Goal: Information Seeking & Learning: Learn about a topic

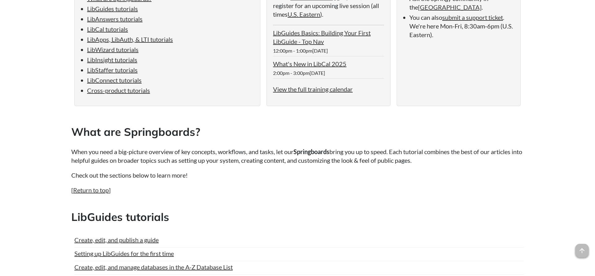
scroll to position [63, 0]
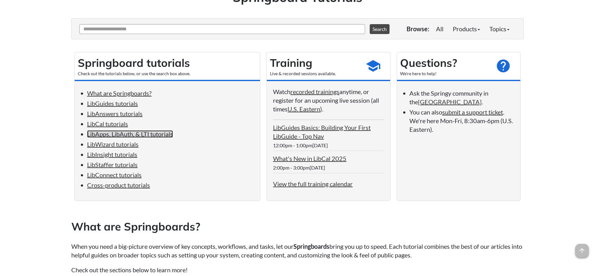
click at [129, 138] on link "LibApps, LibAuth, & LTI tutorials" at bounding box center [130, 133] width 86 height 7
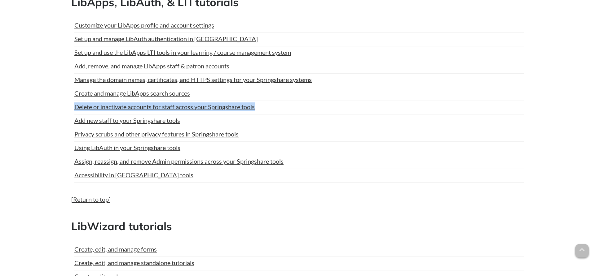
drag, startPoint x: 261, startPoint y: 112, endPoint x: 69, endPoint y: 108, distance: 192.1
copy link "Delete or inactivate accounts for staff across your Springshare tools"
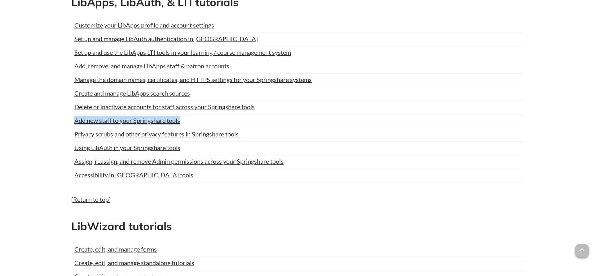
drag, startPoint x: 193, startPoint y: 124, endPoint x: 71, endPoint y: 127, distance: 122.4
copy link "Add new staff to your Springshare tools"
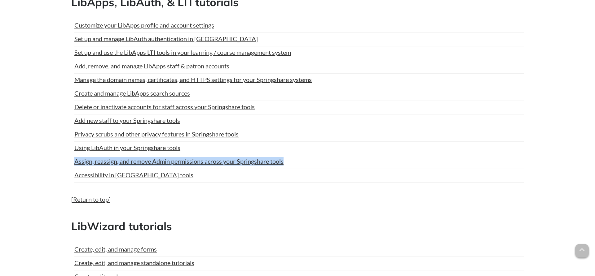
drag, startPoint x: 289, startPoint y: 167, endPoint x: 69, endPoint y: 166, distance: 219.6
copy link "Assign, reassign, and remove Admin permissions across your Springshare tools"
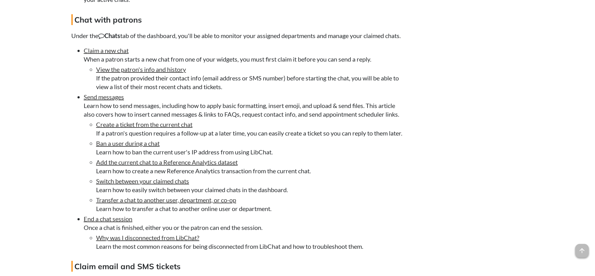
scroll to position [1309, 0]
drag, startPoint x: 199, startPoint y: 158, endPoint x: 95, endPoint y: 159, distance: 103.8
click at [96, 137] on li "Create a ticket from the current chat If a patron's question requires a follow-…" at bounding box center [251, 128] width 310 height 17
copy link "Create a ticket from the current chat"
click at [582, 256] on span "arrow_upward" at bounding box center [582, 251] width 14 height 14
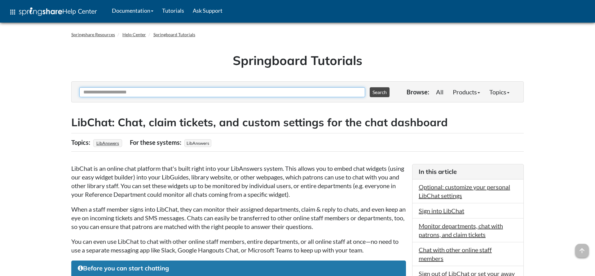
click at [218, 97] on input "Ask Another Question" at bounding box center [222, 92] width 286 height 10
click at [134, 33] on link "Help Center" at bounding box center [134, 34] width 24 height 5
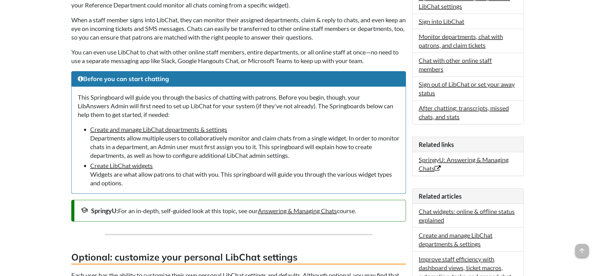
scroll to position [284, 0]
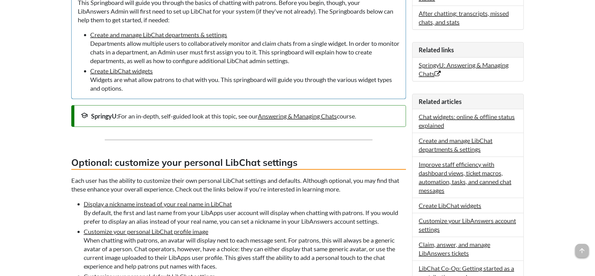
drag, startPoint x: 120, startPoint y: 116, endPoint x: 378, endPoint y: 119, distance: 257.1
click at [378, 119] on div "SpringyU: For an in-depth, self-guided look at this topic, see our Answering & …" at bounding box center [240, 116] width 319 height 9
copy div "For an in-depth, self-guided look at this topic, see our Answering & Managing C…"
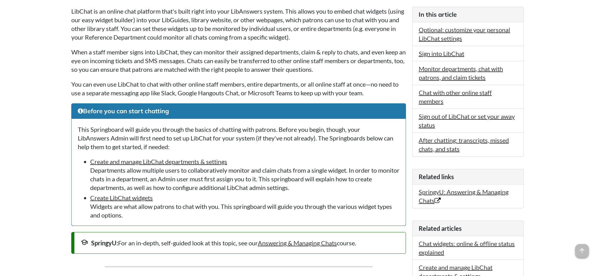
scroll to position [95, 0]
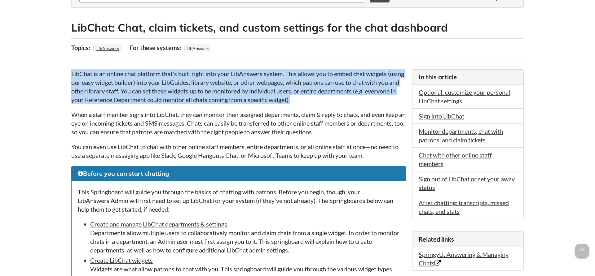
drag, startPoint x: 339, startPoint y: 99, endPoint x: 72, endPoint y: 75, distance: 268.1
click at [72, 75] on p "LibChat is an online chat platform that's built right into your LibAnswers syst…" at bounding box center [238, 86] width 335 height 35
copy p "LibChat is an online chat platform that's built right into your LibAnswers syst…"
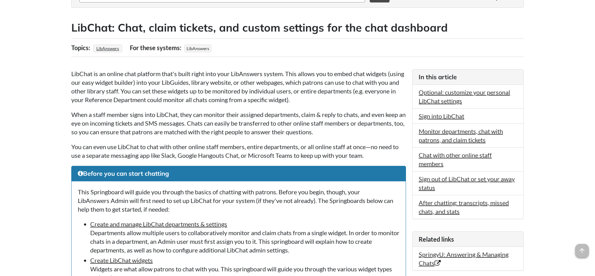
click at [239, 126] on p "When a staff member signs into LibChat, they can monitor their assigned departm…" at bounding box center [238, 123] width 335 height 26
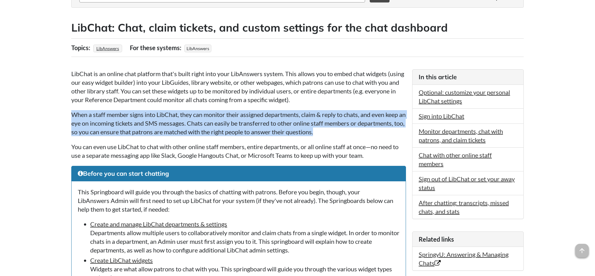
drag, startPoint x: 72, startPoint y: 115, endPoint x: 333, endPoint y: 131, distance: 261.0
click at [333, 131] on p "When a staff member signs into LibChat, they can monitor their assigned departm…" at bounding box center [238, 123] width 335 height 26
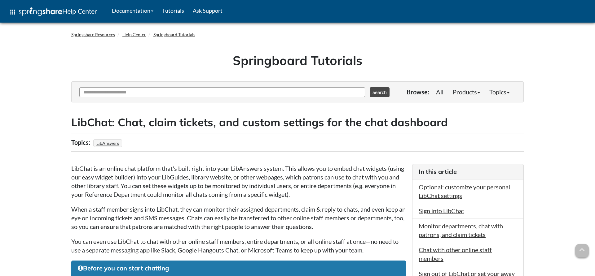
scroll to position [961, 0]
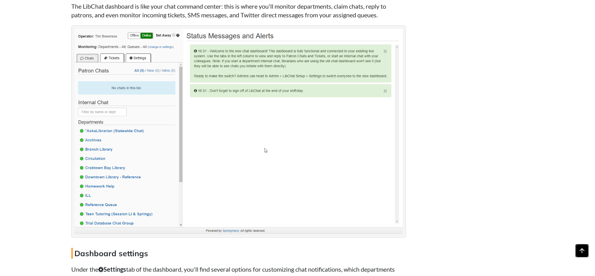
click at [576, 251] on span "arrow_upward" at bounding box center [582, 251] width 14 height 14
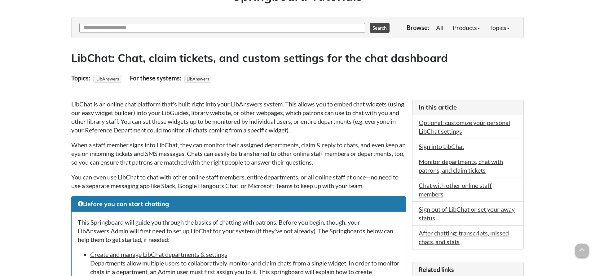
scroll to position [63, 0]
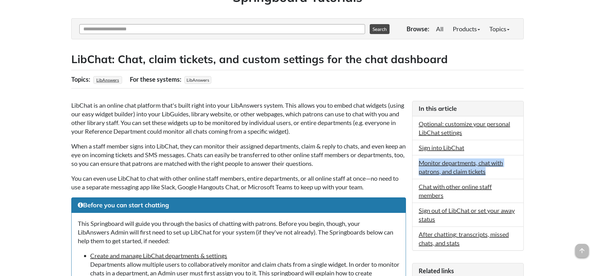
drag, startPoint x: 490, startPoint y: 172, endPoint x: 413, endPoint y: 164, distance: 77.5
click at [413, 164] on li "Monitor departments, chat with patrons, and claim tickets" at bounding box center [467, 167] width 111 height 24
copy link "Monitor departments, chat with patrons, and claim tickets"
